Goal: Contribute content: Contribute content

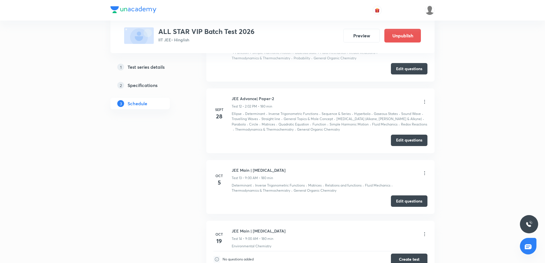
scroll to position [957, 0]
click at [394, 206] on button "Edit questions" at bounding box center [409, 200] width 37 height 11
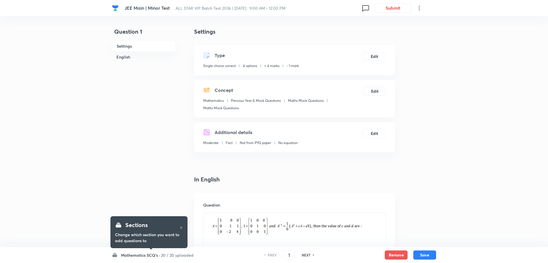
checkbox input "true"
click at [306, 257] on h6 "NEXT" at bounding box center [304, 255] width 9 height 5
type input "2"
click at [306, 257] on h6 "NEXT" at bounding box center [304, 255] width 9 height 5
checkbox input "true"
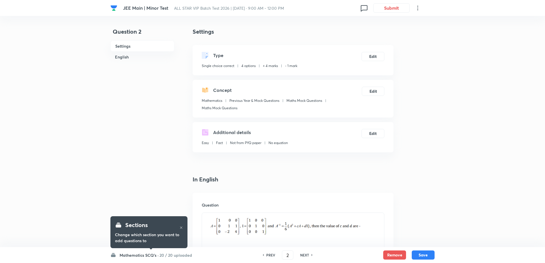
type input "3"
checkbox input "false"
click at [306, 257] on h6 "NEXT" at bounding box center [304, 255] width 9 height 5
checkbox input "true"
type input "4"
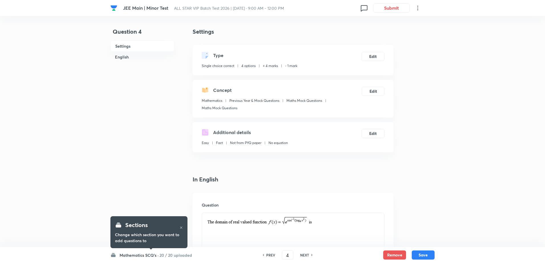
checkbox input "false"
click at [306, 257] on h6 "NEXT" at bounding box center [304, 255] width 9 height 5
checkbox input "true"
type input "5"
checkbox input "true"
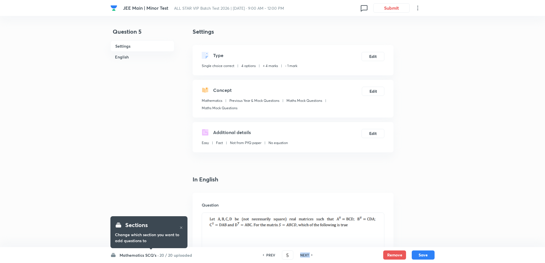
click at [306, 257] on h6 "NEXT" at bounding box center [304, 255] width 9 height 5
type input "6"
checkbox input "false"
click at [306, 257] on h6 "NEXT" at bounding box center [304, 255] width 9 height 5
checkbox input "true"
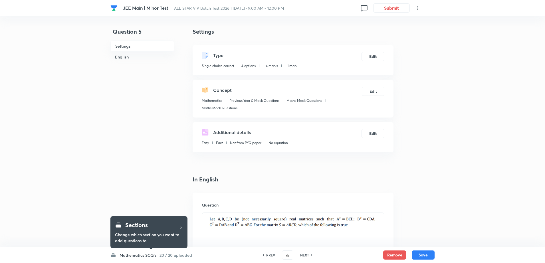
type input "7"
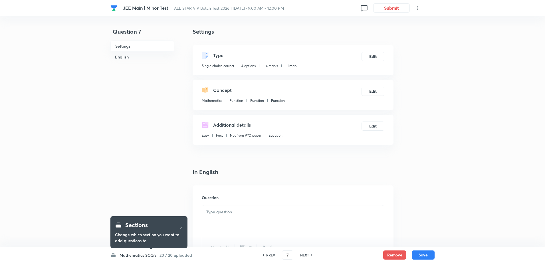
checkbox input "false"
click at [306, 257] on h6 "NEXT" at bounding box center [304, 255] width 9 height 5
checkbox input "true"
type input "8"
click at [306, 257] on h6 "NEXT" at bounding box center [304, 255] width 9 height 5
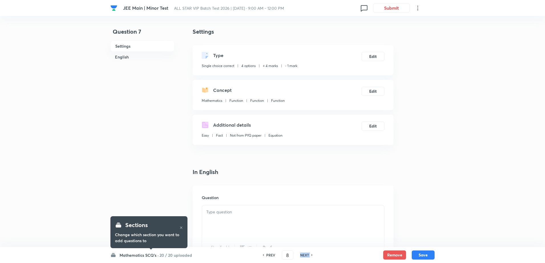
checkbox input "false"
checkbox input "true"
type input "9"
click at [306, 257] on h6 "NEXT" at bounding box center [304, 255] width 9 height 5
checkbox input "true"
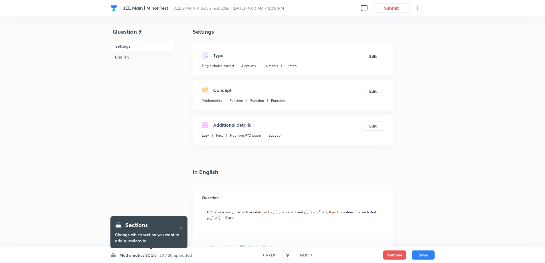
type input "10"
click at [306, 257] on h6 "NEXT" at bounding box center [304, 255] width 9 height 5
checkbox input "true"
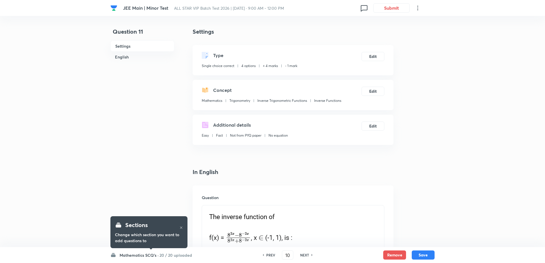
type input "11"
checkbox input "false"
checkbox input "true"
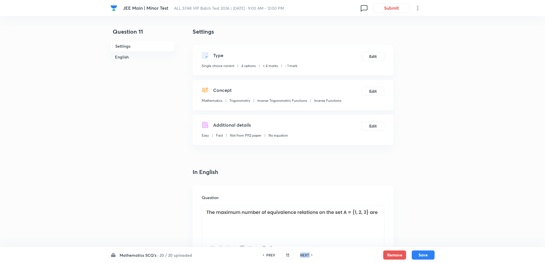
click at [306, 257] on h6 "NEXT" at bounding box center [304, 255] width 9 height 5
type input "12"
checkbox input "false"
checkbox input "true"
click at [306, 257] on h6 "NEXT" at bounding box center [304, 255] width 9 height 5
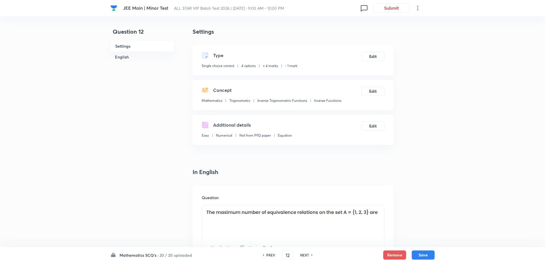
type input "13"
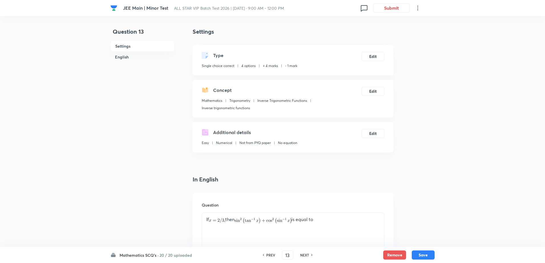
checkbox input "true"
click at [306, 257] on h6 "NEXT" at bounding box center [304, 255] width 9 height 5
type input "14"
checkbox input "false"
click at [306, 257] on h6 "NEXT" at bounding box center [304, 255] width 9 height 5
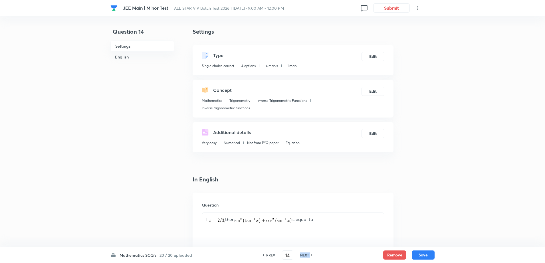
checkbox input "true"
type input "15"
checkbox input "true"
click at [306, 257] on h6 "NEXT" at bounding box center [304, 255] width 9 height 5
type input "16"
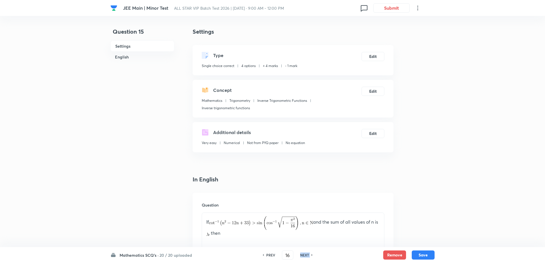
checkbox input "true"
click at [306, 257] on h6 "NEXT" at bounding box center [304, 255] width 9 height 5
type input "17"
checkbox input "false"
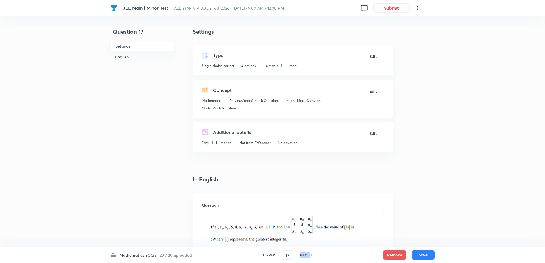
checkbox input "true"
click at [306, 257] on h6 "NEXT" at bounding box center [304, 255] width 9 height 5
type input "18"
checkbox input "false"
checkbox input "true"
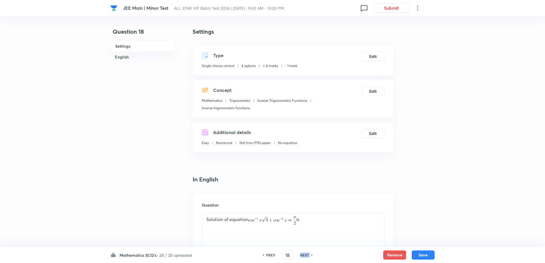
click at [306, 257] on h6 "NEXT" at bounding box center [304, 255] width 9 height 5
type input "19"
checkbox input "false"
checkbox input "true"
click at [306, 257] on h6 "NEXT" at bounding box center [304, 255] width 9 height 5
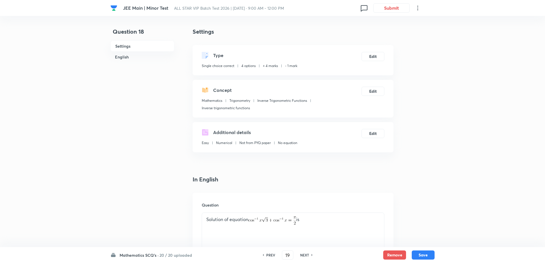
type input "20"
checkbox input "false"
checkbox input "true"
click at [306, 257] on h6 "NEXT" at bounding box center [304, 255] width 9 height 5
click at [306, 257] on div "NEXT" at bounding box center [305, 255] width 15 height 5
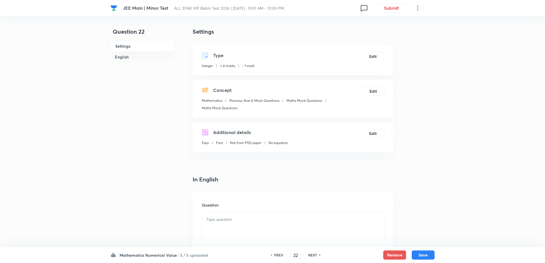
click at [306, 257] on div "NEXT" at bounding box center [313, 255] width 15 height 5
type input "23"
type input "2"
click at [306, 257] on div "NEXT" at bounding box center [313, 255] width 15 height 5
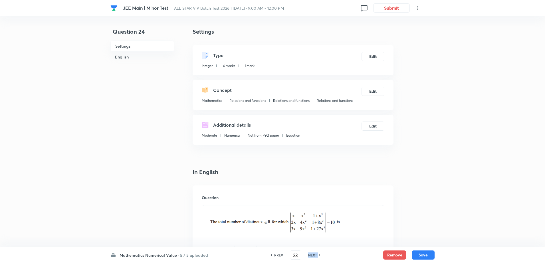
type input "24"
type input "4"
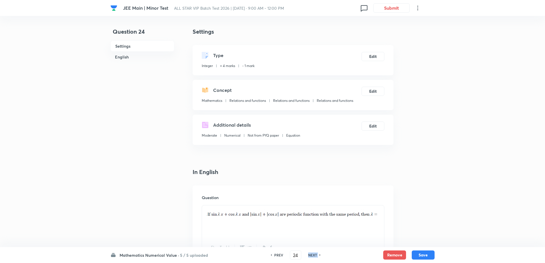
click at [306, 257] on div "NEXT" at bounding box center [313, 255] width 15 height 5
type input "25"
type input "4"
click at [306, 257] on div "NEXT" at bounding box center [313, 255] width 15 height 5
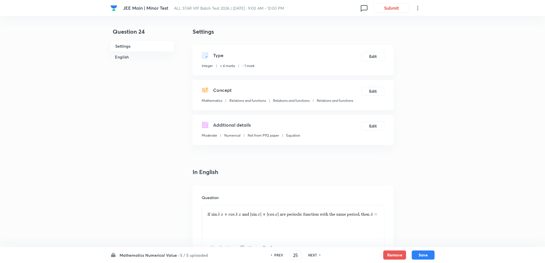
click at [306, 257] on div "NEXT" at bounding box center [313, 255] width 15 height 5
type input "28"
checkbox input "true"
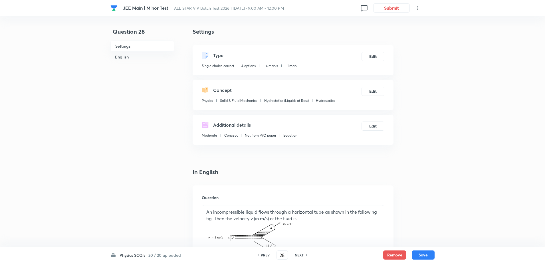
click at [306, 257] on div "NEXT" at bounding box center [300, 255] width 15 height 5
type input "29"
click at [306, 257] on div "NEXT" at bounding box center [300, 255] width 15 height 5
checkbox input "false"
click at [306, 257] on div "NEXT" at bounding box center [300, 255] width 15 height 5
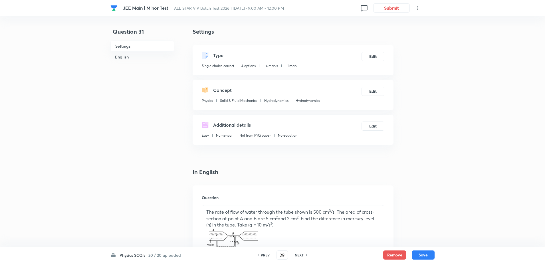
type input "30"
checkbox input "true"
type input "31"
checkbox input "false"
click at [306, 257] on div "NEXT" at bounding box center [300, 255] width 15 height 5
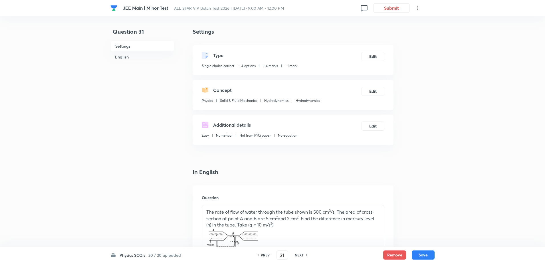
checkbox input "true"
type input "32"
checkbox input "false"
checkbox input "true"
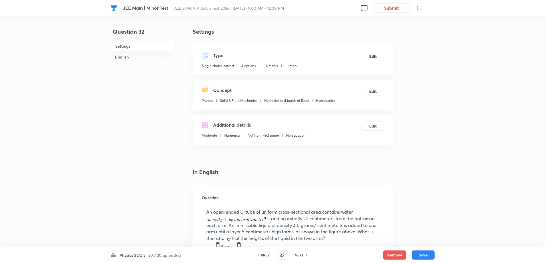
click at [306, 257] on div "NEXT" at bounding box center [300, 255] width 15 height 5
type input "33"
checkbox input "false"
checkbox input "true"
click at [306, 257] on div "NEXT" at bounding box center [300, 255] width 15 height 5
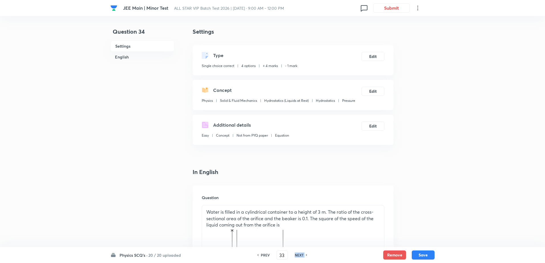
type input "34"
click at [306, 257] on div "NEXT" at bounding box center [300, 255] width 15 height 5
checkbox input "true"
type input "35"
checkbox input "false"
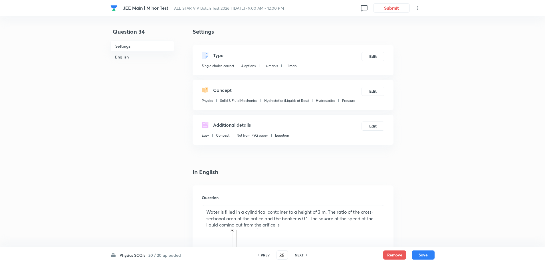
click at [306, 257] on div "NEXT" at bounding box center [300, 255] width 15 height 5
checkbox input "true"
type input "36"
checkbox input "false"
click at [306, 257] on div "NEXT" at bounding box center [300, 255] width 15 height 5
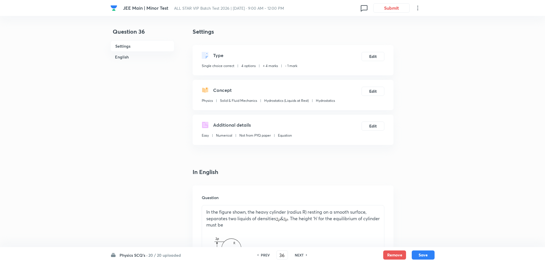
checkbox input "true"
type input "37"
checkbox input "true"
click at [306, 257] on div "NEXT" at bounding box center [300, 255] width 15 height 5
type input "38"
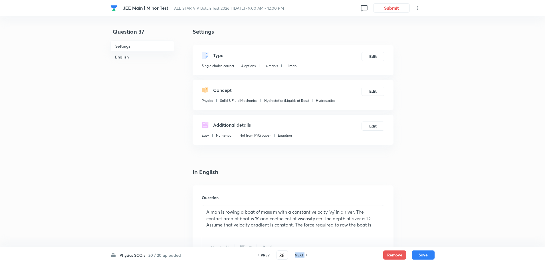
checkbox input "false"
checkbox input "true"
click at [306, 257] on div "NEXT" at bounding box center [300, 255] width 15 height 5
type input "39"
checkbox input "false"
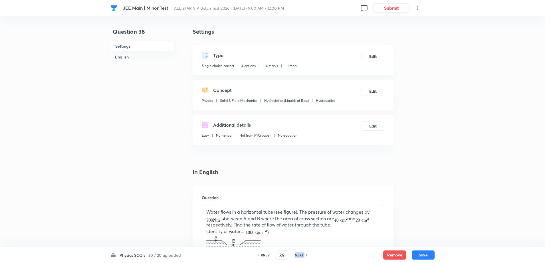
click at [306, 257] on div "NEXT" at bounding box center [300, 255] width 15 height 5
checkbox input "true"
type input "40"
checkbox input "false"
checkbox input "true"
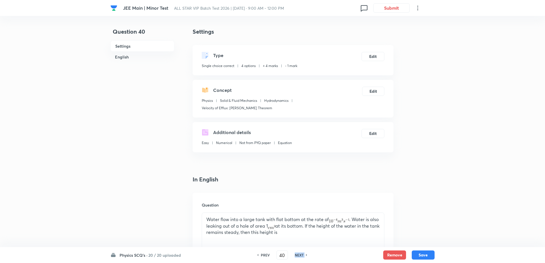
click at [306, 257] on div "NEXT" at bounding box center [300, 255] width 15 height 5
type input "41"
checkbox input "false"
checkbox input "true"
click at [306, 257] on div "NEXT" at bounding box center [300, 255] width 15 height 5
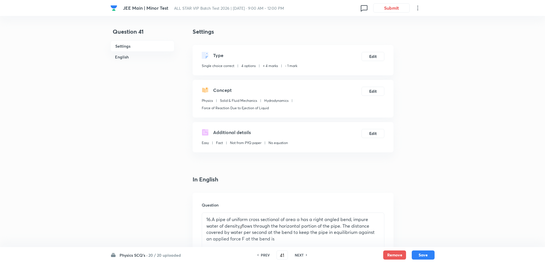
type input "42"
checkbox input "false"
click at [306, 257] on div "NEXT" at bounding box center [300, 255] width 15 height 5
checkbox input "true"
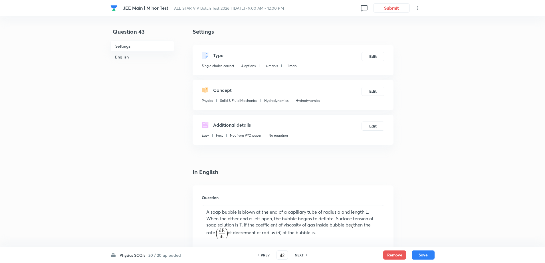
type input "43"
checkbox input "false"
click at [306, 257] on div "NEXT" at bounding box center [300, 255] width 15 height 5
checkbox input "true"
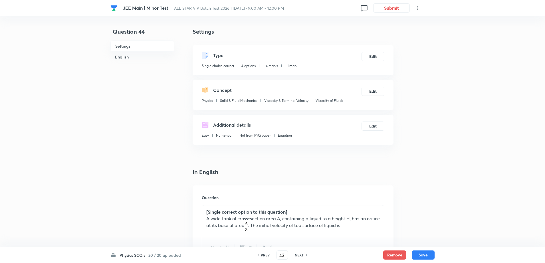
type input "44"
checkbox input "false"
click at [306, 257] on div "NEXT" at bounding box center [300, 255] width 15 height 5
checkbox input "true"
click at [306, 257] on div "NEXT" at bounding box center [300, 255] width 15 height 5
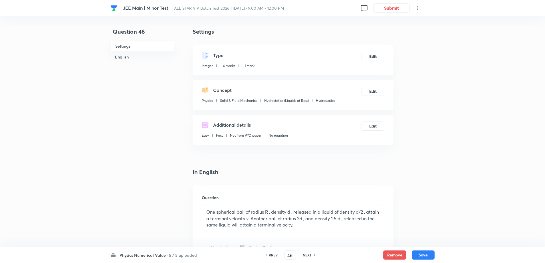
click at [306, 257] on h6 "NEXT" at bounding box center [307, 255] width 9 height 5
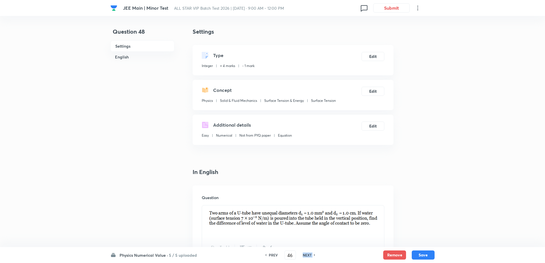
type input "48"
checkbox input "true"
type input "2.52"
checkbox input "false"
type input "8"
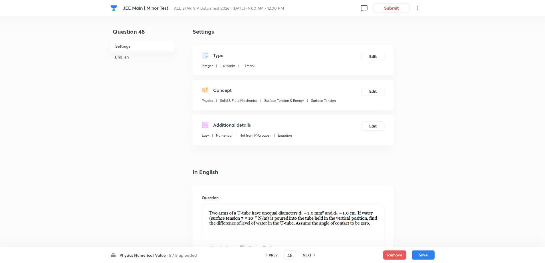
click at [306, 257] on h6 "NEXT" at bounding box center [307, 255] width 9 height 5
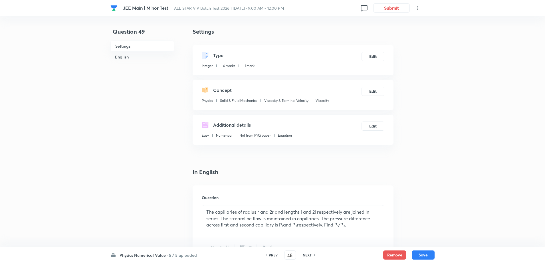
type input "49"
type input "5"
click at [306, 257] on h6 "NEXT" at bounding box center [307, 255] width 9 height 5
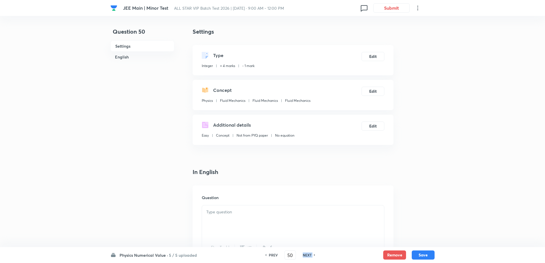
click at [306, 257] on h6 "NEXT" at bounding box center [307, 255] width 9 height 5
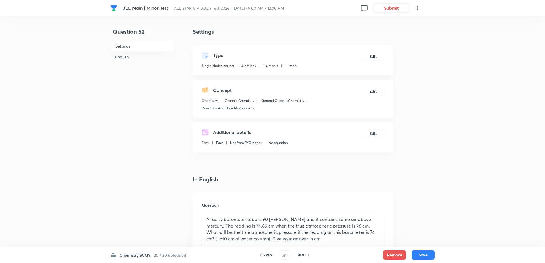
type input "52"
click at [306, 257] on h6 "NEXT" at bounding box center [302, 255] width 9 height 5
checkbox input "true"
type input "53"
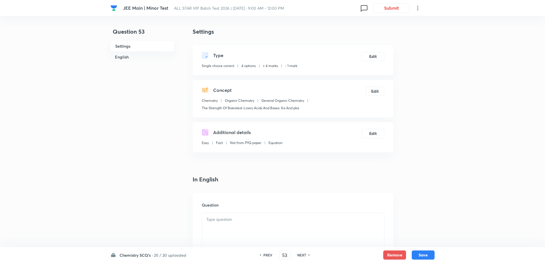
checkbox input "true"
click at [306, 257] on h6 "NEXT" at bounding box center [302, 255] width 9 height 5
type input "54"
checkbox input "false"
click at [306, 257] on h6 "NEXT" at bounding box center [302, 255] width 9 height 5
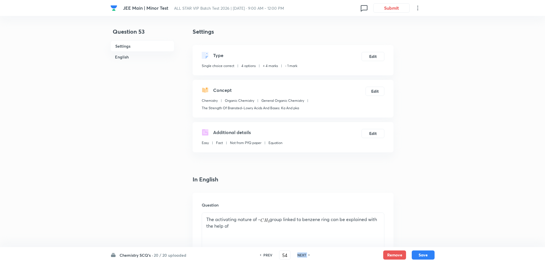
checkbox input "true"
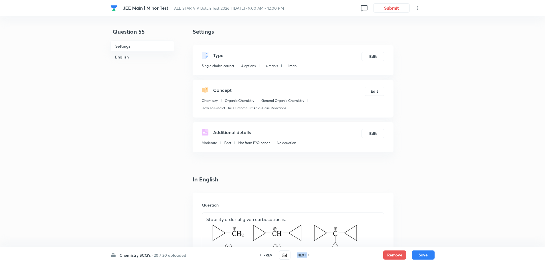
type input "55"
checkbox input "false"
click at [306, 257] on h6 "NEXT" at bounding box center [302, 255] width 9 height 5
checkbox input "true"
type input "56"
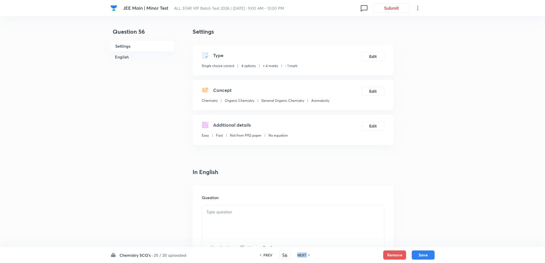
checkbox input "false"
click at [306, 257] on h6 "NEXT" at bounding box center [302, 255] width 9 height 5
checkbox input "true"
type input "57"
checkbox input "false"
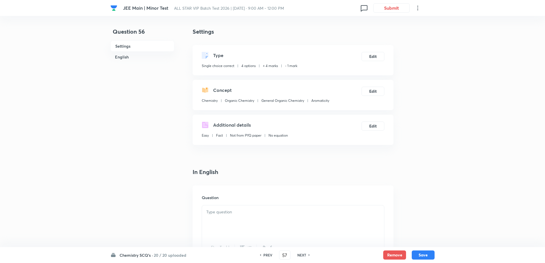
checkbox input "true"
click at [306, 257] on h6 "NEXT" at bounding box center [302, 255] width 9 height 5
type input "58"
click at [306, 257] on h6 "NEXT" at bounding box center [302, 255] width 9 height 5
checkbox input "false"
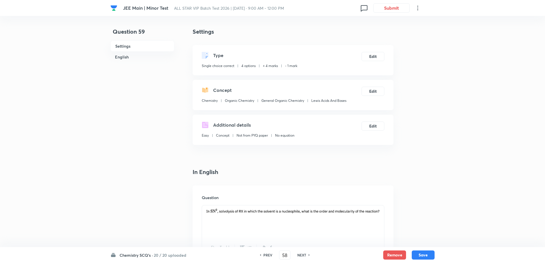
type input "59"
checkbox input "true"
click at [306, 257] on h6 "NEXT" at bounding box center [302, 255] width 9 height 5
type input "60"
checkbox input "false"
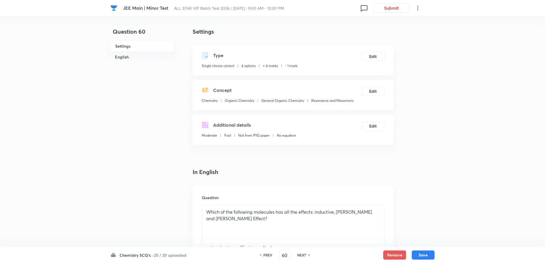
checkbox input "true"
click at [306, 257] on h6 "NEXT" at bounding box center [302, 255] width 9 height 5
type input "61"
checkbox input "false"
click at [306, 257] on h6 "NEXT" at bounding box center [302, 255] width 9 height 5
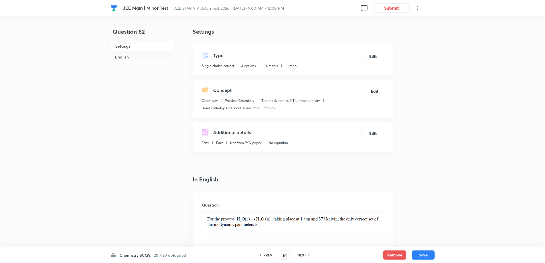
checkbox input "true"
type input "62"
checkbox input "false"
checkbox input "true"
click at [306, 257] on h6 "NEXT" at bounding box center [302, 255] width 9 height 5
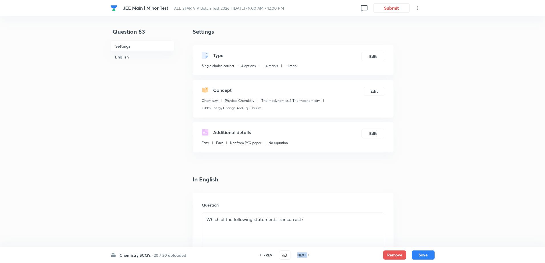
type input "63"
checkbox input "false"
checkbox input "true"
click at [306, 257] on h6 "NEXT" at bounding box center [302, 255] width 9 height 5
type input "64"
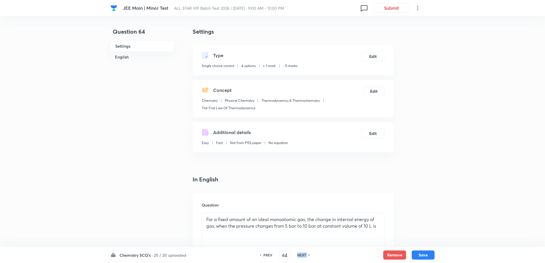
click at [306, 257] on h6 "NEXT" at bounding box center [302, 255] width 9 height 5
checkbox input "false"
type input "65"
checkbox input "false"
checkbox input "true"
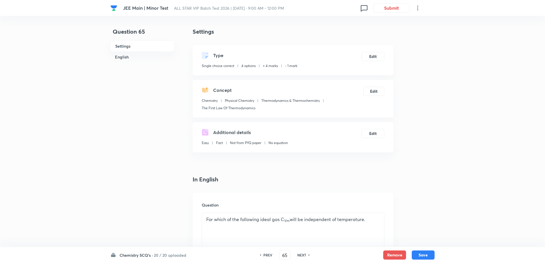
click at [306, 257] on h6 "NEXT" at bounding box center [302, 255] width 9 height 5
type input "66"
checkbox input "false"
checkbox input "true"
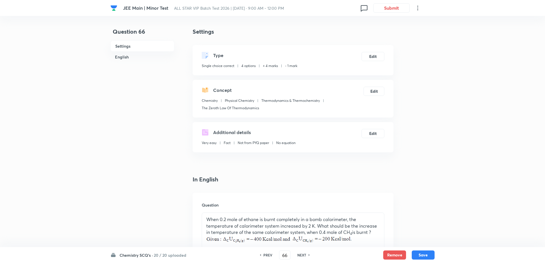
click at [267, 255] on h6 "PREV" at bounding box center [268, 255] width 9 height 5
type input "65"
checkbox input "false"
checkbox input "true"
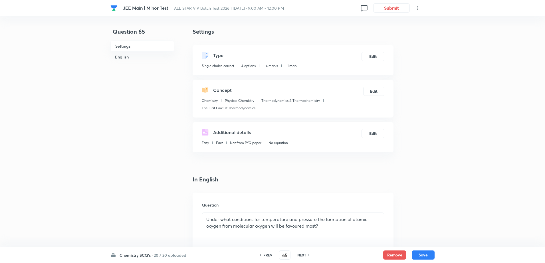
click at [267, 255] on h6 "PREV" at bounding box center [268, 255] width 9 height 5
type input "64"
checkbox input "false"
checkbox input "true"
click at [380, 58] on button "Edit" at bounding box center [373, 55] width 23 height 9
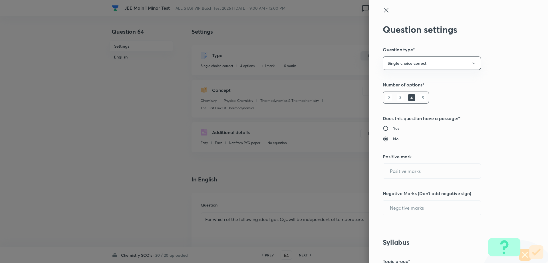
type input "1"
type input "0"
type input "Chemistry"
type input "Physical Chemistry"
type input "Thermodynamics & Thermochemistry"
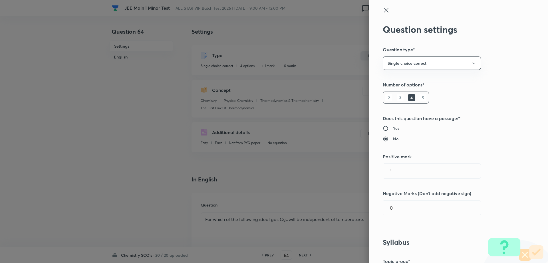
type input "The First Law Of Thermodynamics"
click at [391, 166] on input "1" at bounding box center [432, 171] width 98 height 15
type input "4"
click at [392, 206] on input "0" at bounding box center [432, 208] width 98 height 15
type input "1"
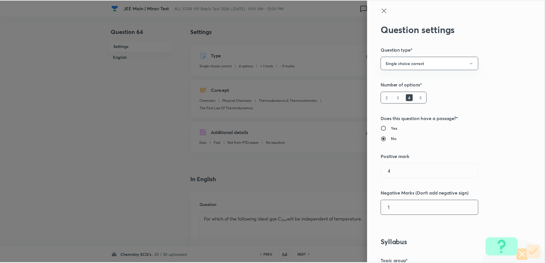
scroll to position [515, 0]
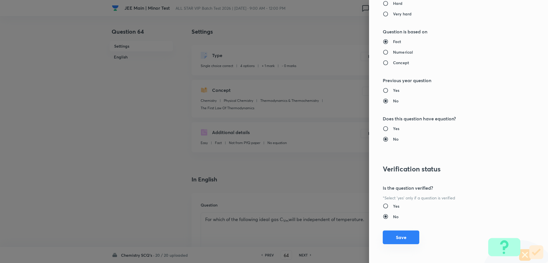
click at [394, 239] on button "Save" at bounding box center [401, 238] width 37 height 14
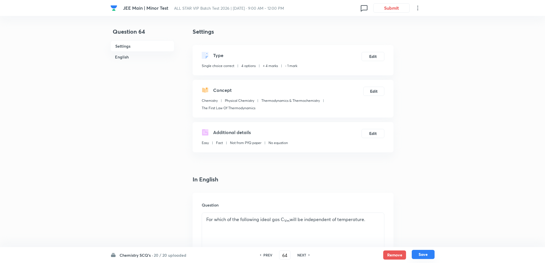
click at [419, 254] on button "Save" at bounding box center [423, 254] width 23 height 9
type input "65"
checkbox input "false"
checkbox input "true"
